Goal: Information Seeking & Learning: Find contact information

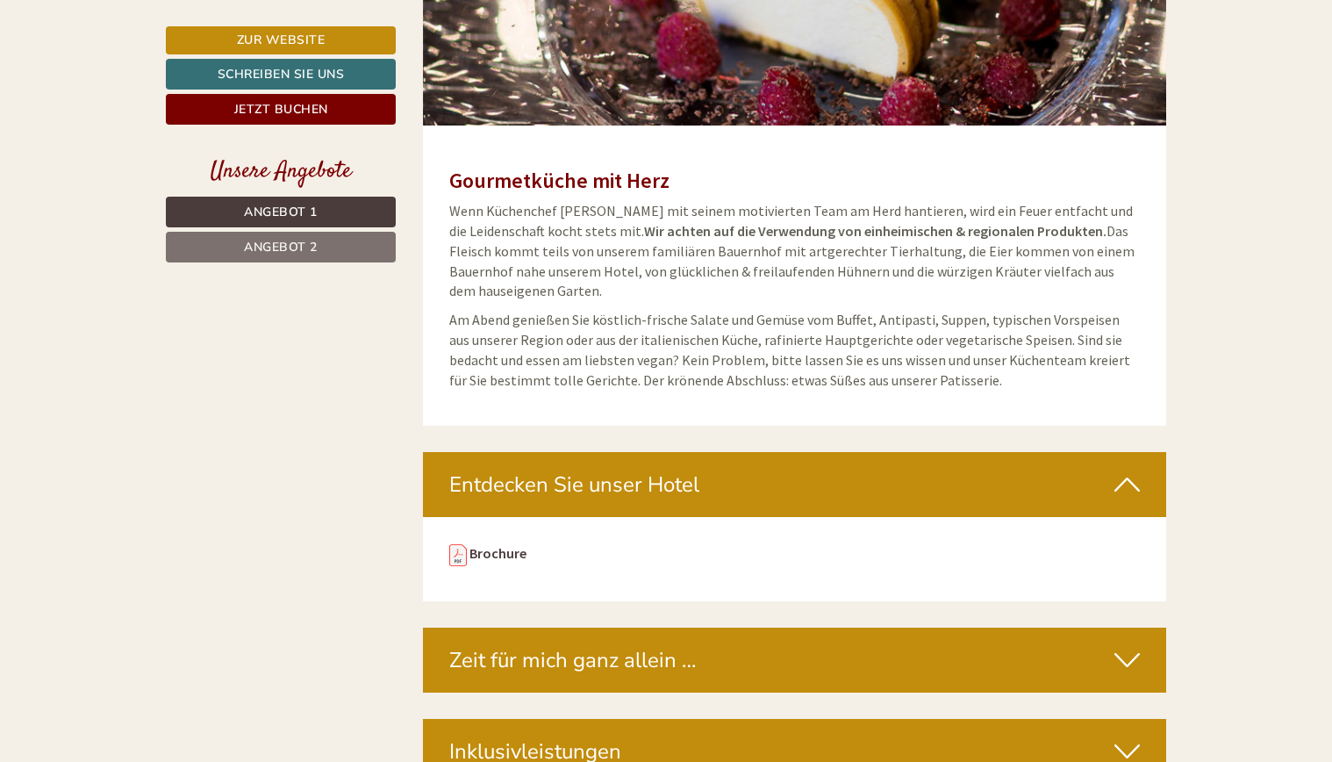
scroll to position [4529, 0]
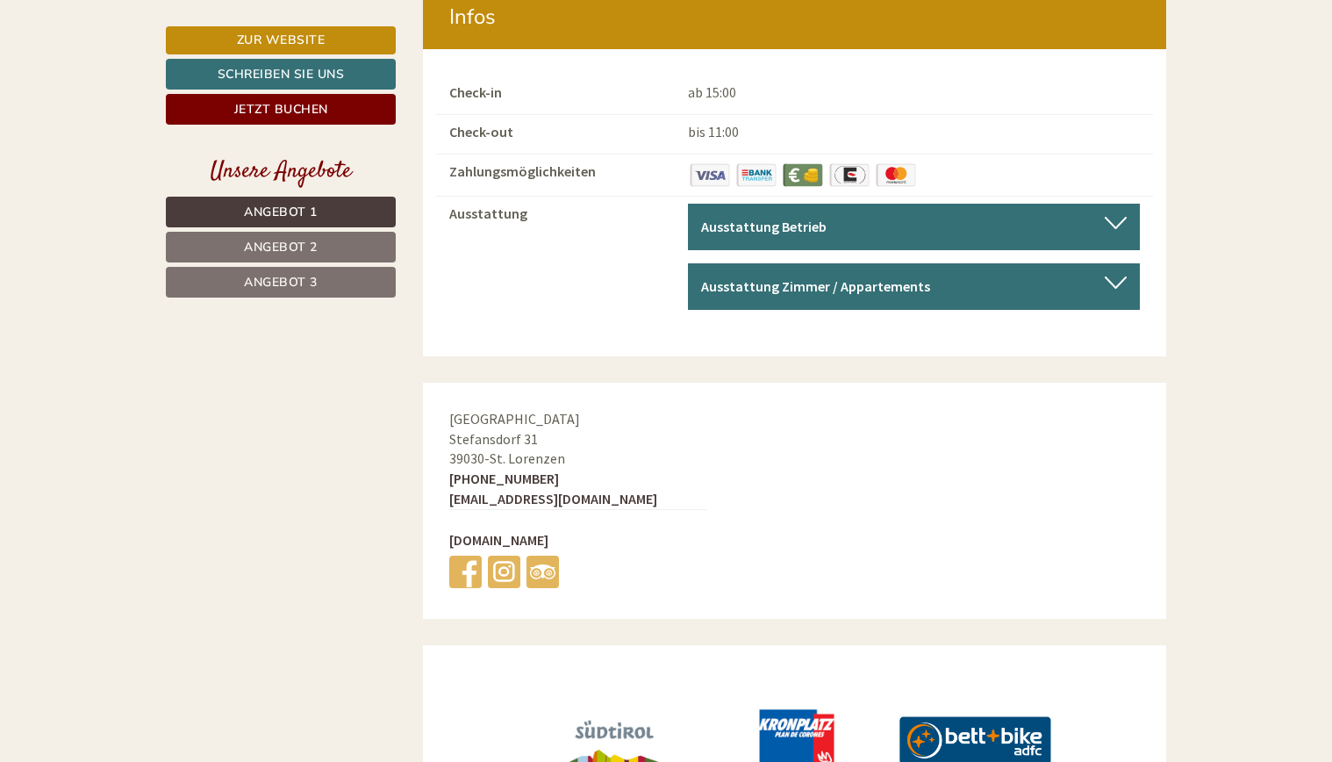
scroll to position [7591, 0]
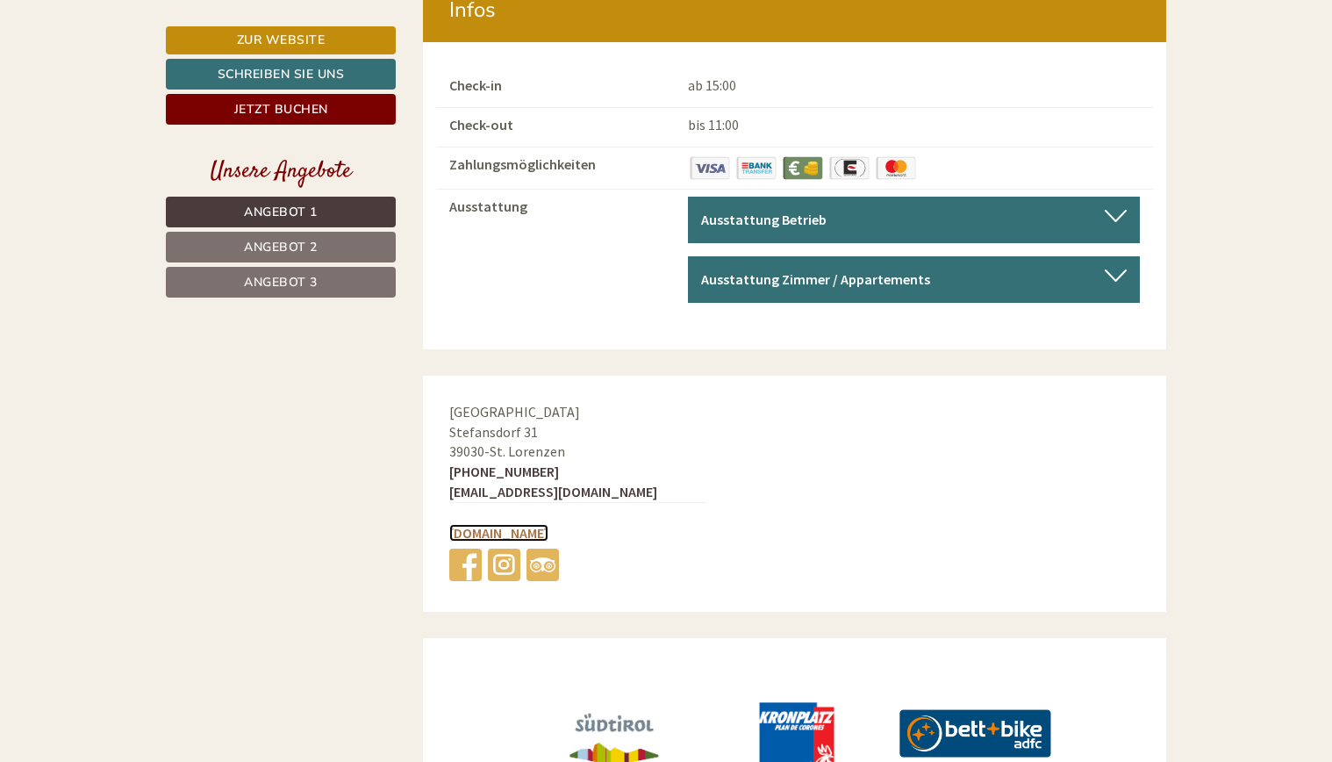
click at [523, 524] on link "[DOMAIN_NAME]" at bounding box center [498, 533] width 99 height 18
click at [509, 251] on div "Ausstattung Ausstattung Betrieb Barrierefrei, Aufenthaltsraum, Kongressraum/Kon…" at bounding box center [795, 256] width 718 height 133
click at [514, 524] on link "[DOMAIN_NAME]" at bounding box center [498, 533] width 99 height 18
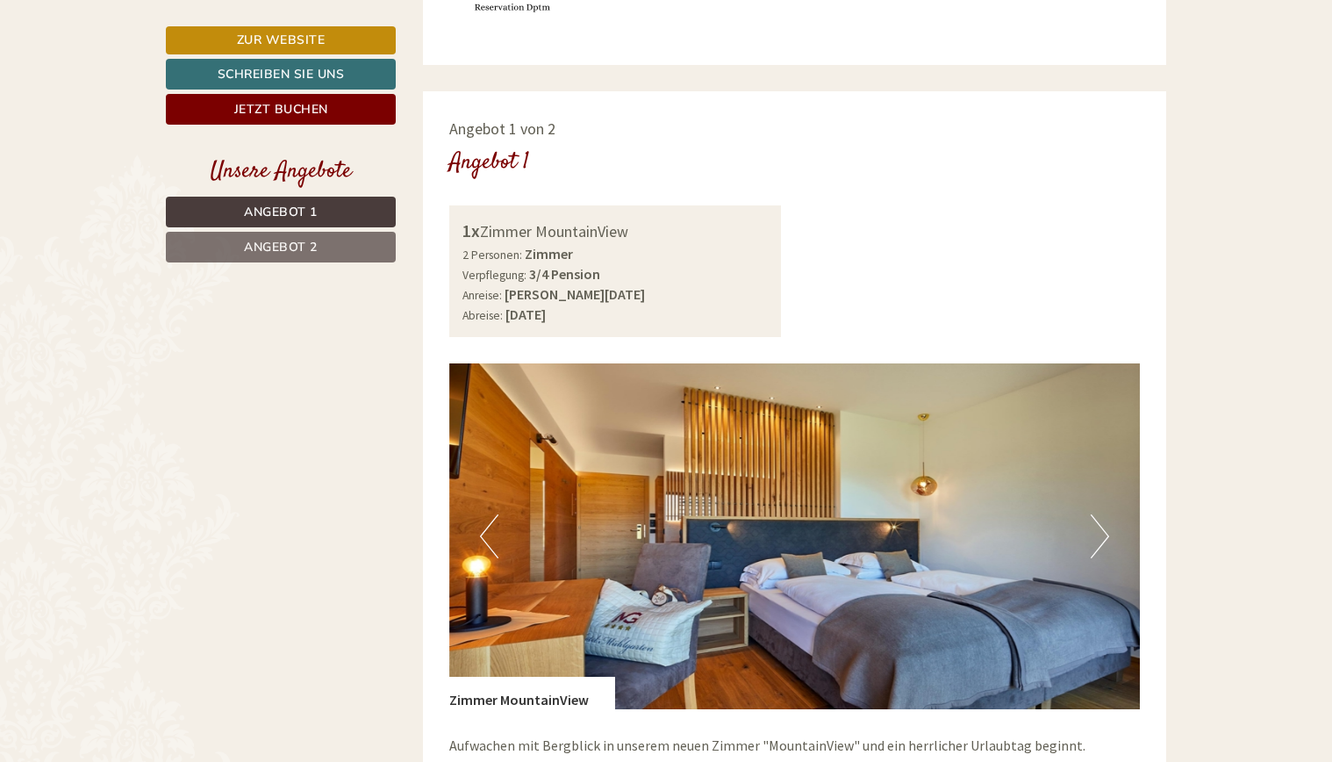
scroll to position [711, 0]
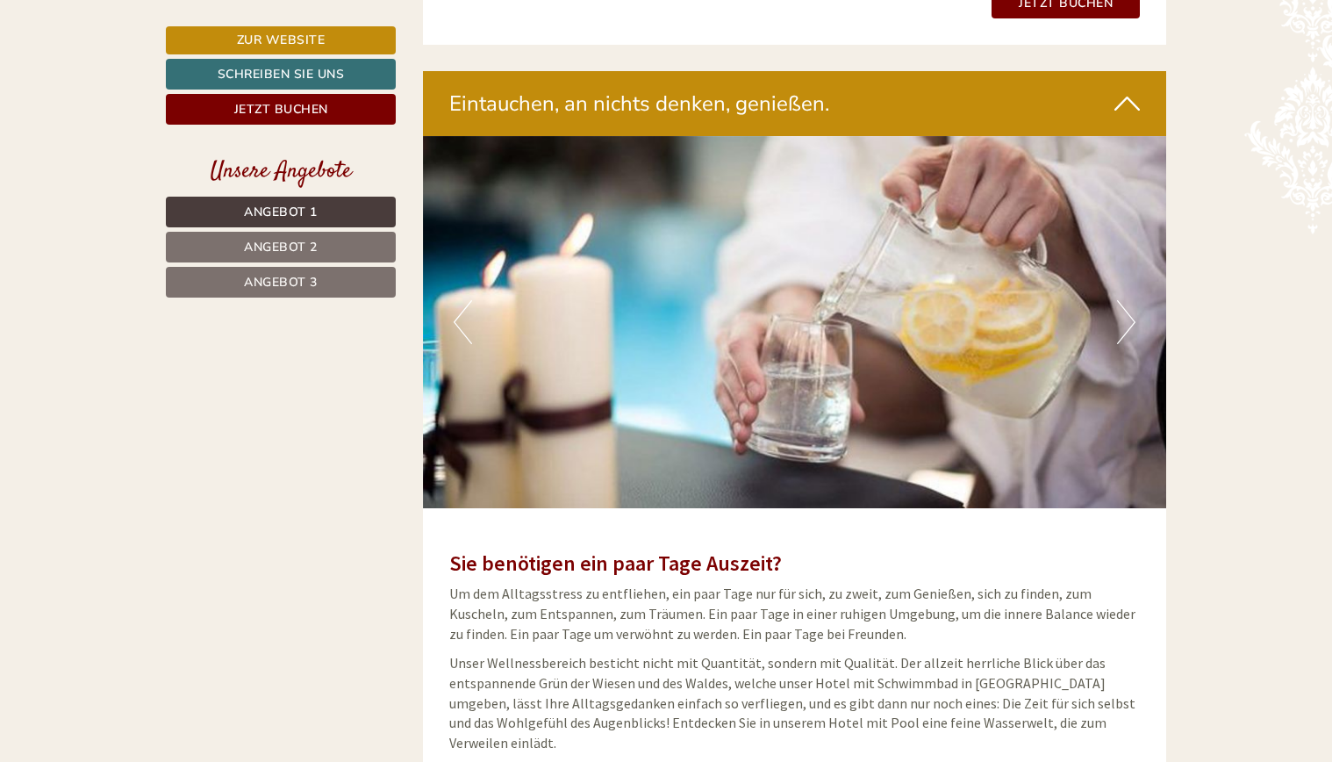
scroll to position [4715, 0]
click at [766, 414] on img at bounding box center [795, 321] width 744 height 372
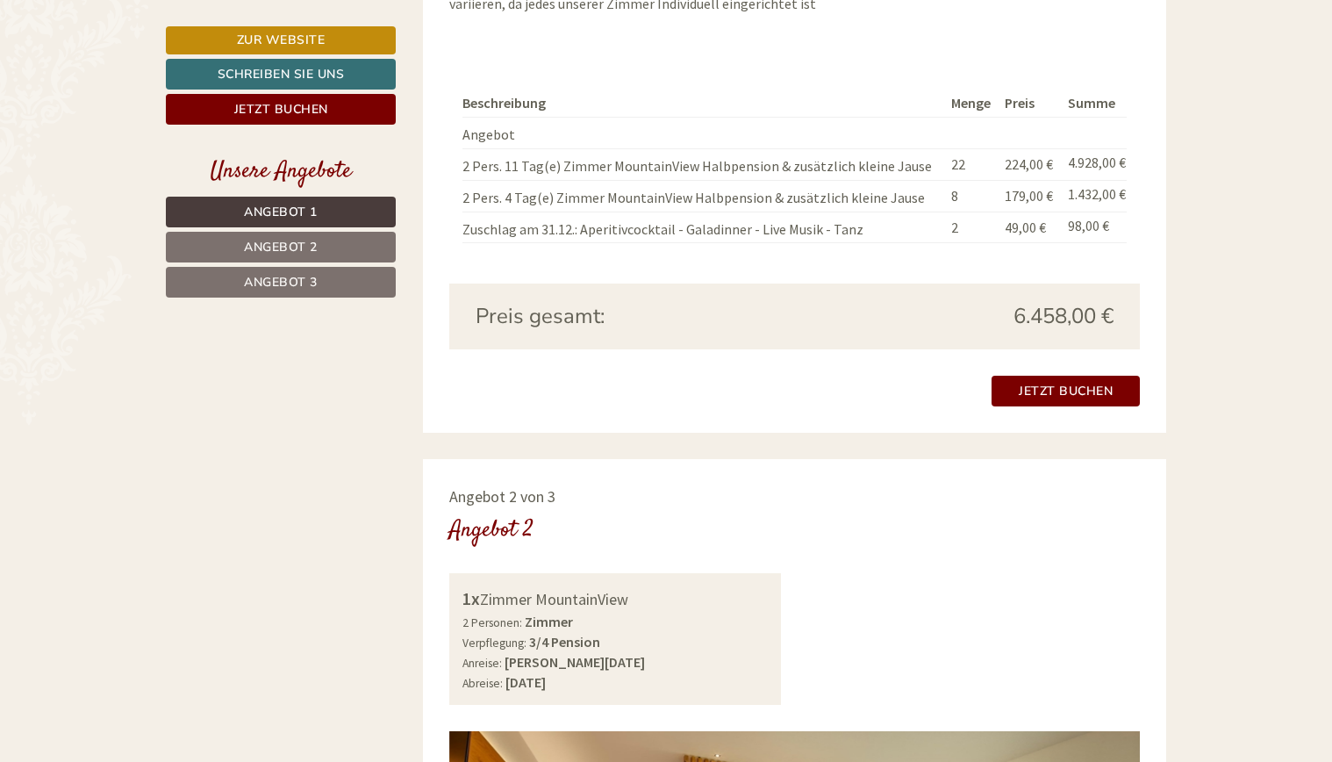
scroll to position [1802, 0]
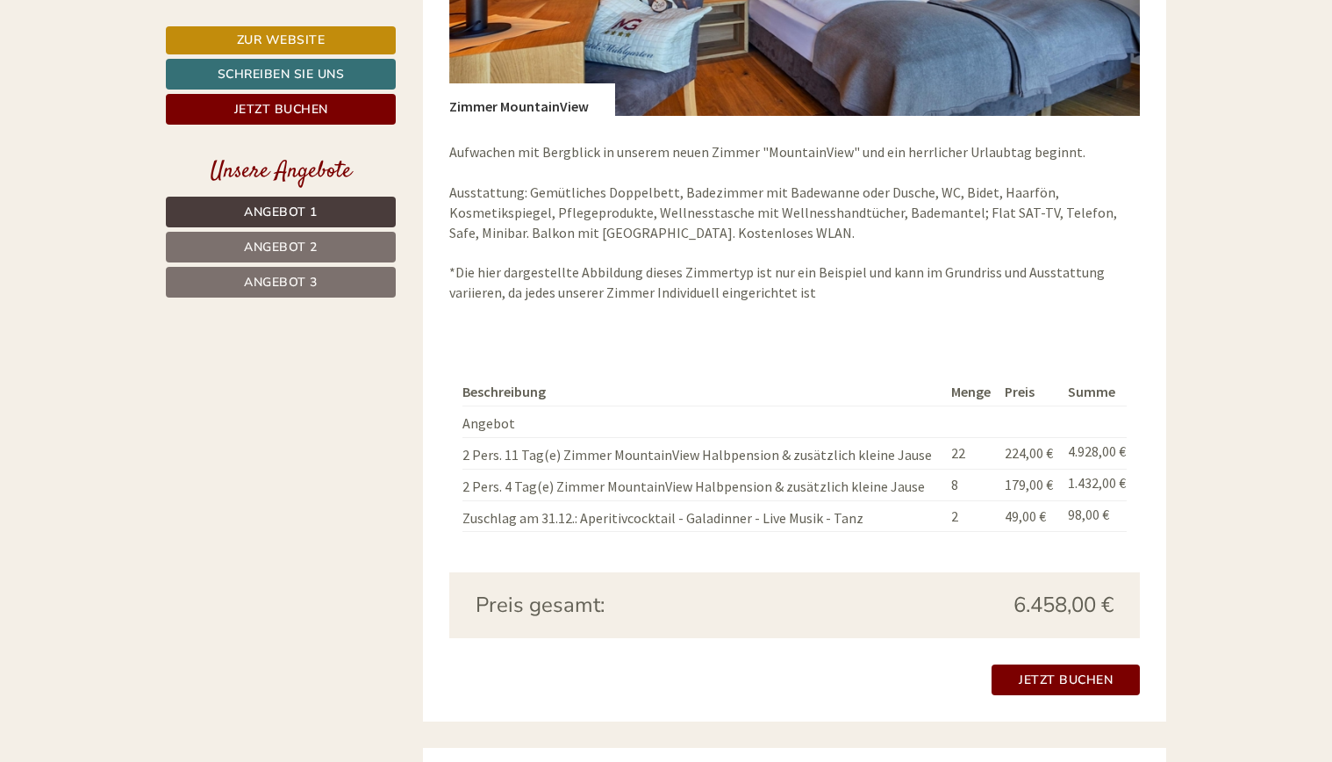
scroll to position [2791, 0]
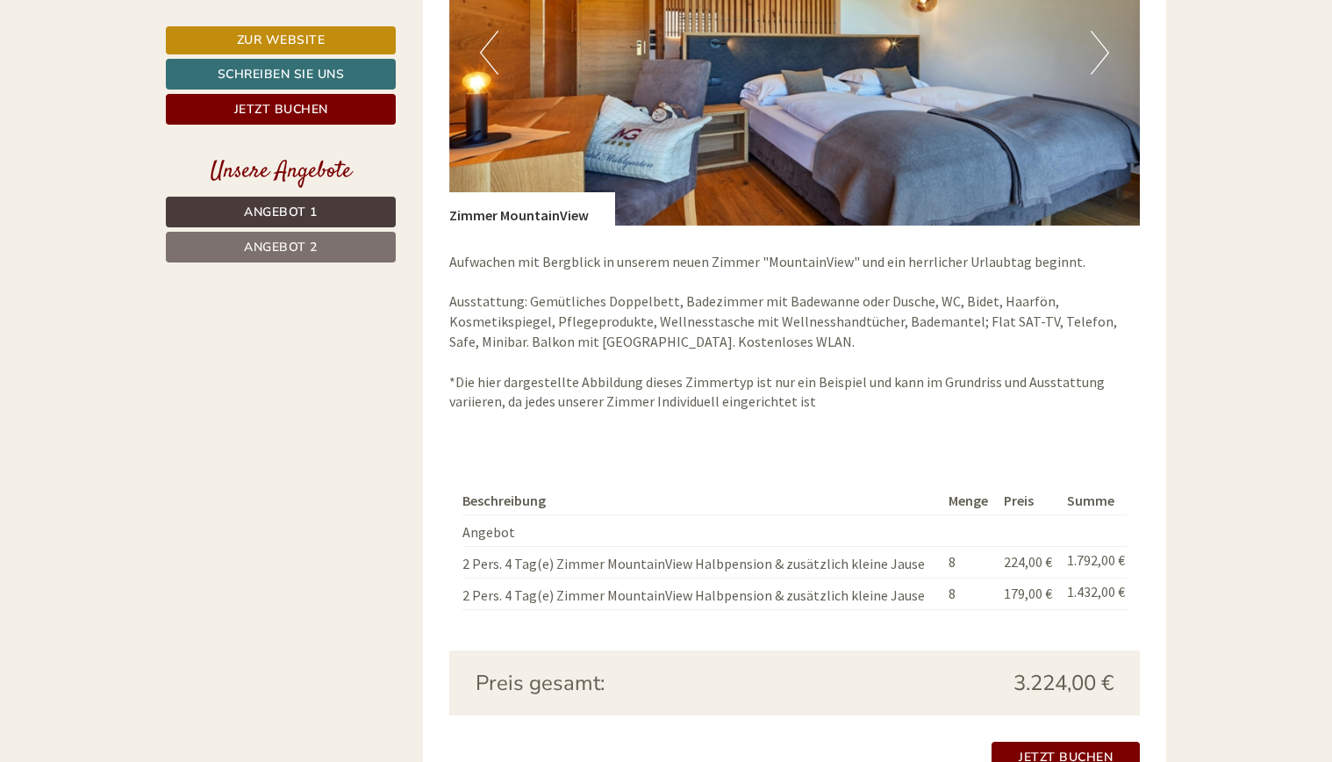
scroll to position [2657, 0]
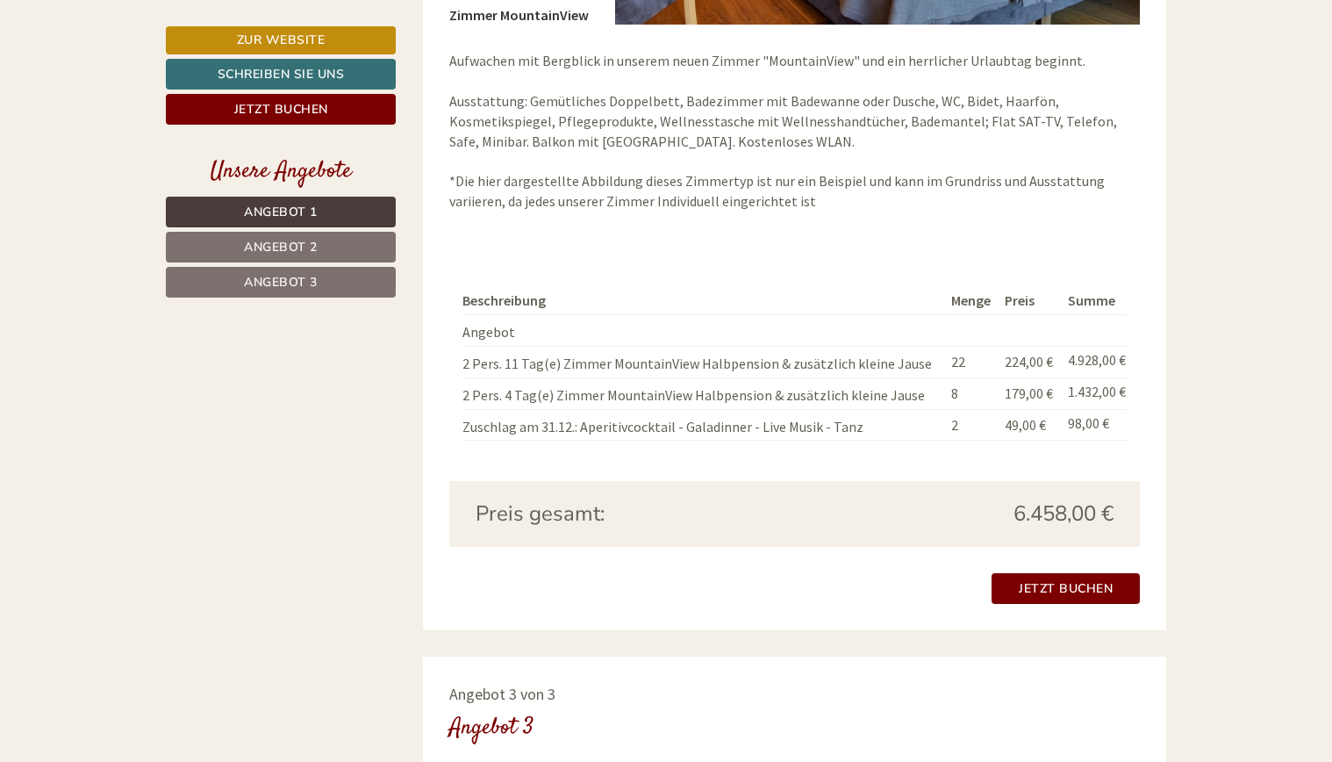
scroll to position [2887, 0]
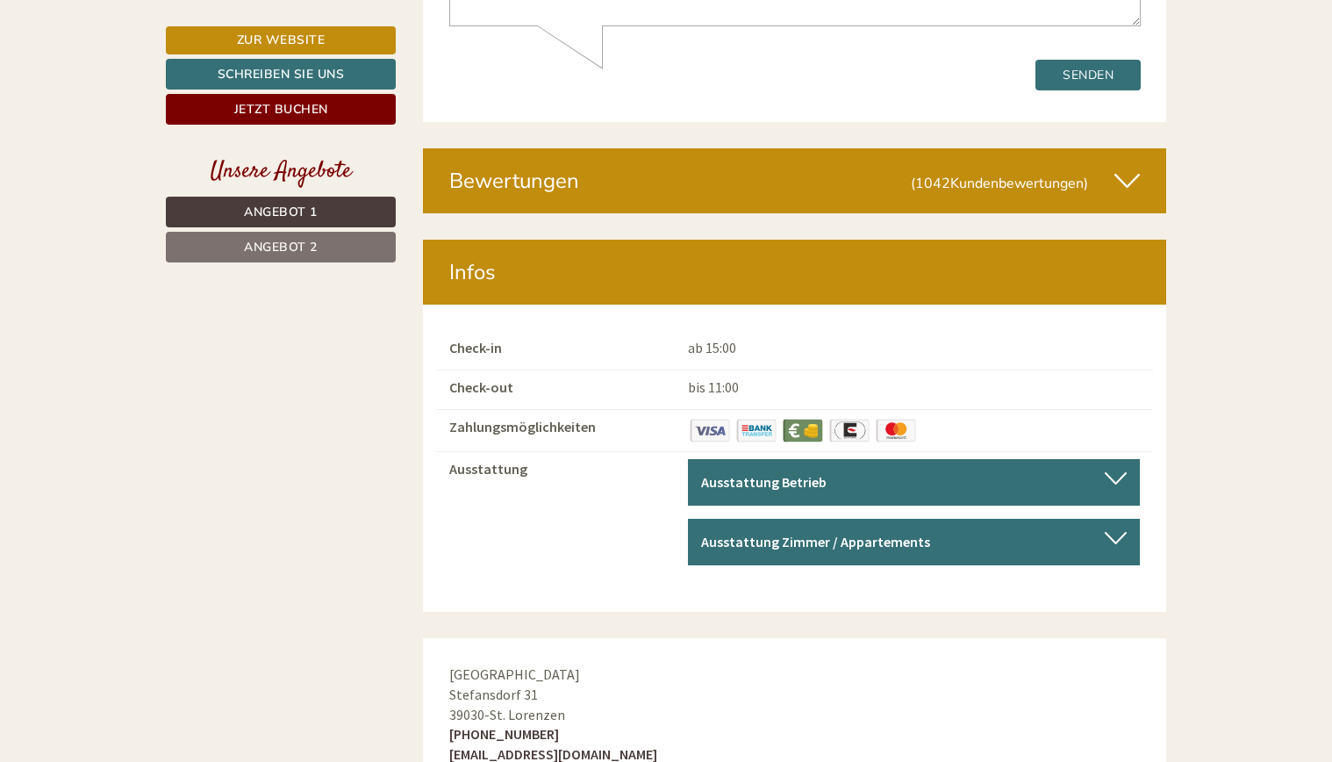
scroll to position [6380, 0]
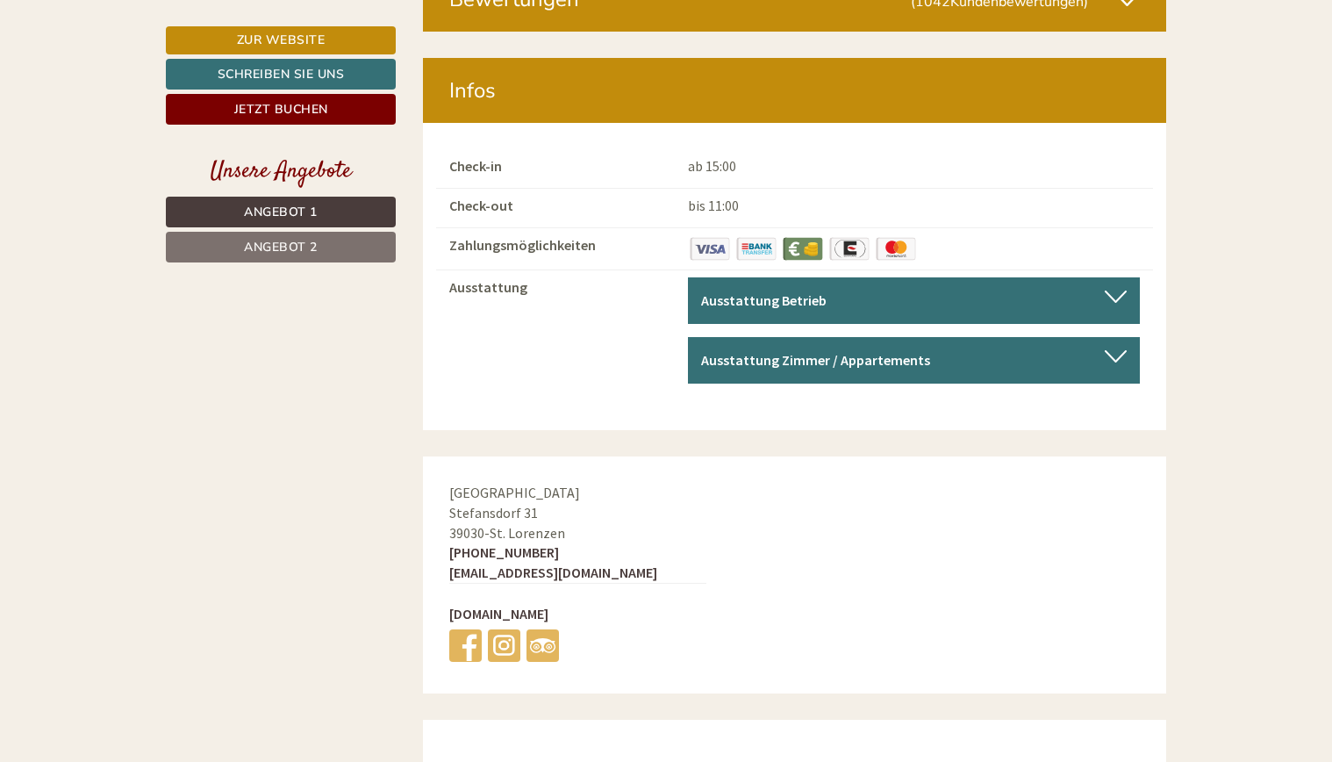
scroll to position [6199, 0]
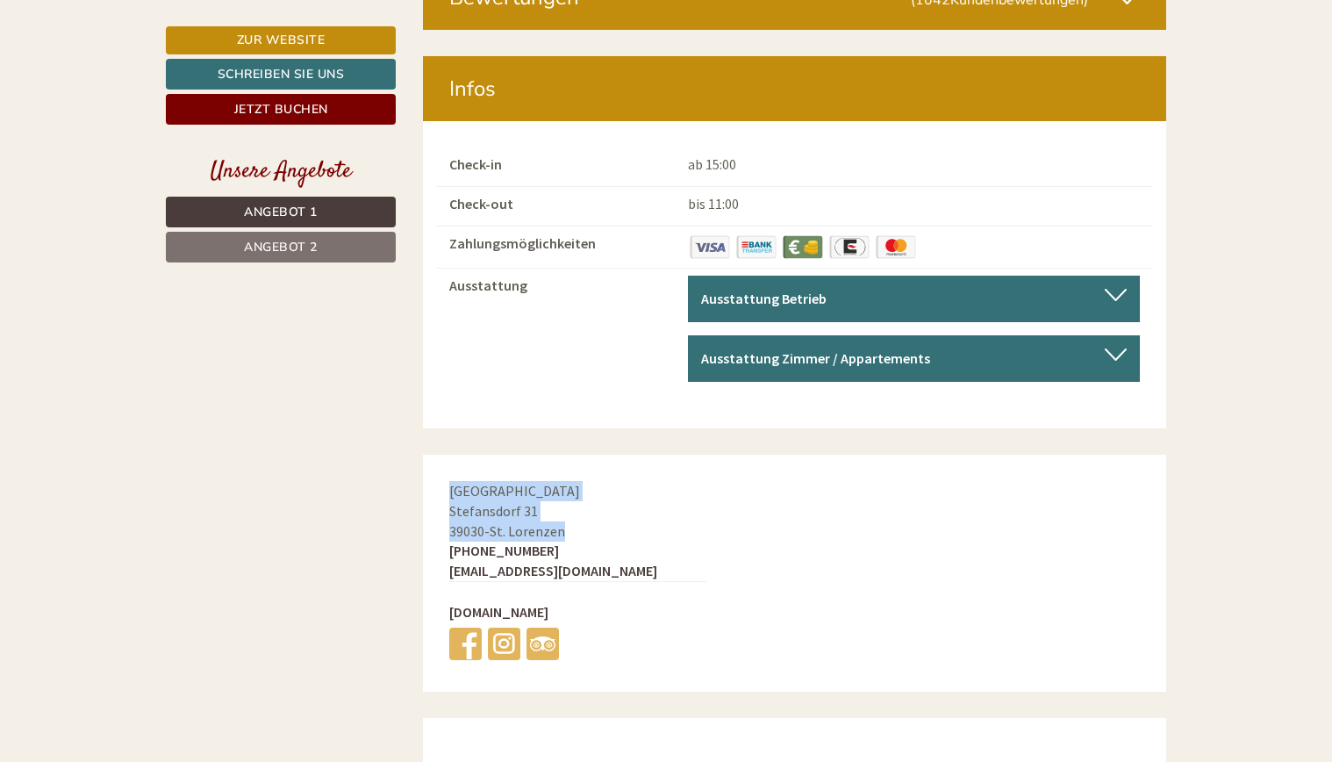
drag, startPoint x: 447, startPoint y: 463, endPoint x: 576, endPoint y: 506, distance: 135.7
click at [576, 506] on div "Hotel Mühlgarten Stefansdorf 31 39030 - St. Lorenzen +39 0474 548330 hotel@mueh…" at bounding box center [578, 573] width 310 height 237
copy div "Hotel Mühlgarten Stefansdorf 31 39030 - St. Lorenzen"
